Goal: Transaction & Acquisition: Purchase product/service

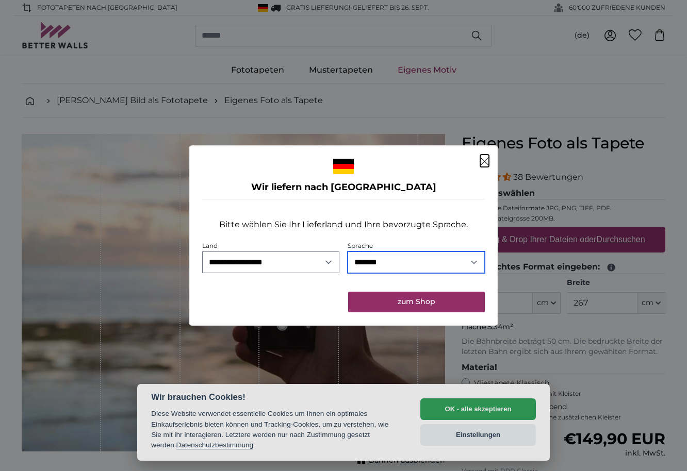
select select "**"
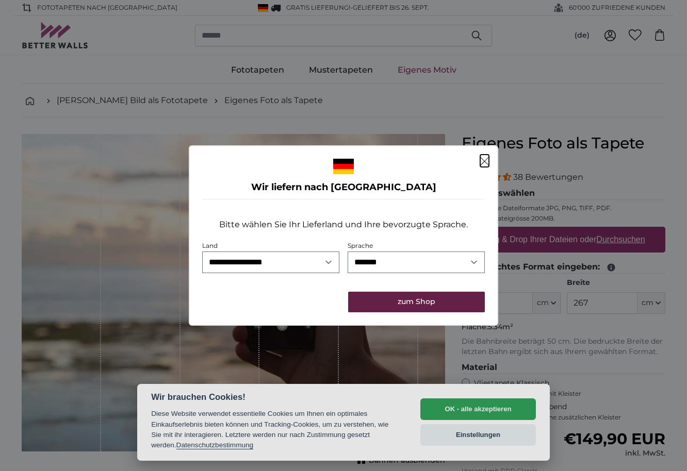
click at [412, 306] on button "zum Shop" at bounding box center [416, 302] width 137 height 21
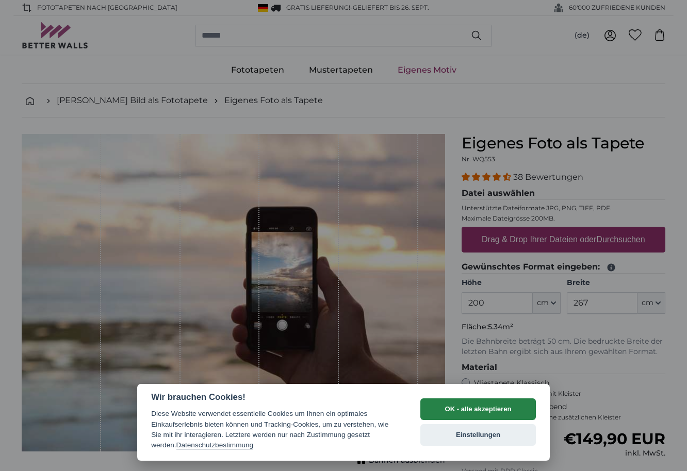
click at [464, 409] on button "OK - alle akzeptieren" at bounding box center [478, 410] width 116 height 22
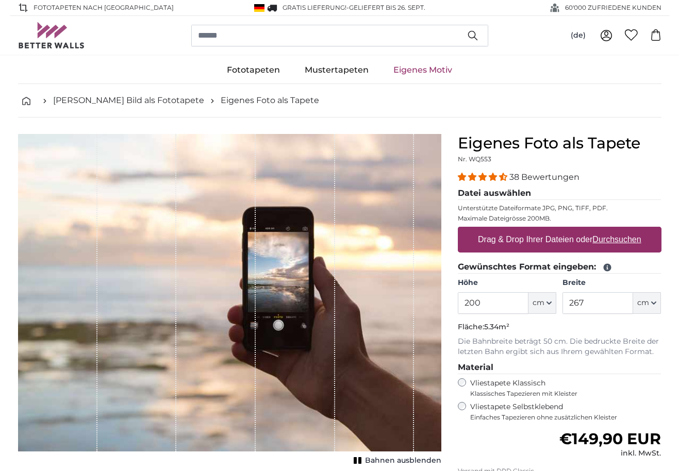
click at [547, 303] on icon "button" at bounding box center [549, 303] width 5 height 5
click at [500, 304] on input "200" at bounding box center [493, 303] width 71 height 22
drag, startPoint x: 484, startPoint y: 304, endPoint x: 462, endPoint y: 303, distance: 22.2
click at [463, 303] on input "200" at bounding box center [493, 303] width 71 height 22
type input "300"
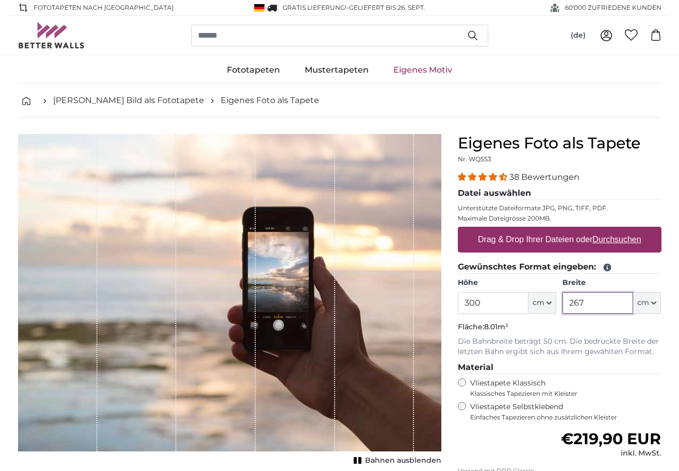
click at [583, 305] on input "267" at bounding box center [598, 303] width 71 height 22
drag, startPoint x: 589, startPoint y: 303, endPoint x: 563, endPoint y: 304, distance: 26.3
click at [563, 304] on input "267" at bounding box center [598, 303] width 71 height 22
type input "1000"
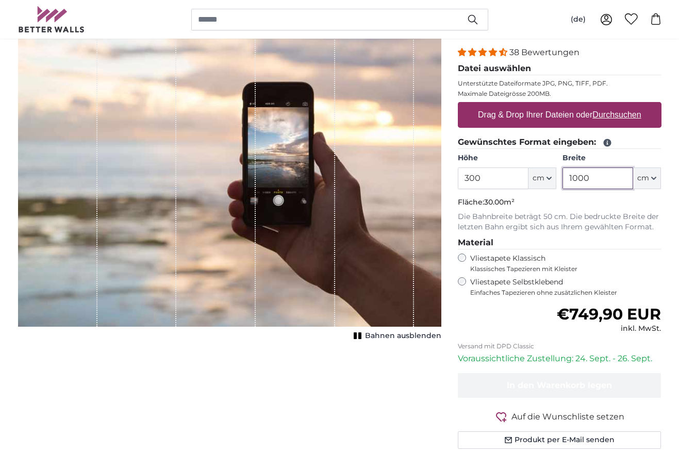
scroll to position [149, 0]
